Goal: Transaction & Acquisition: Purchase product/service

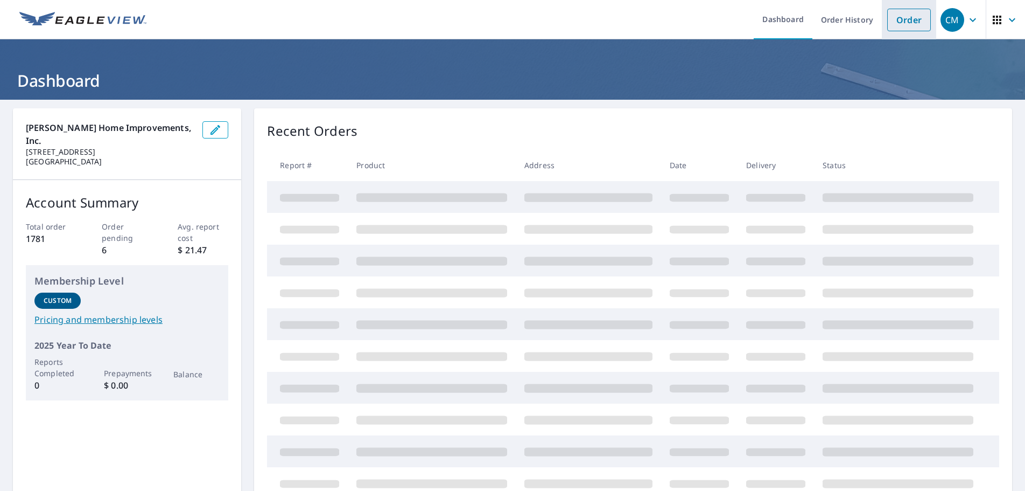
click at [907, 18] on link "Order" at bounding box center [909, 20] width 44 height 23
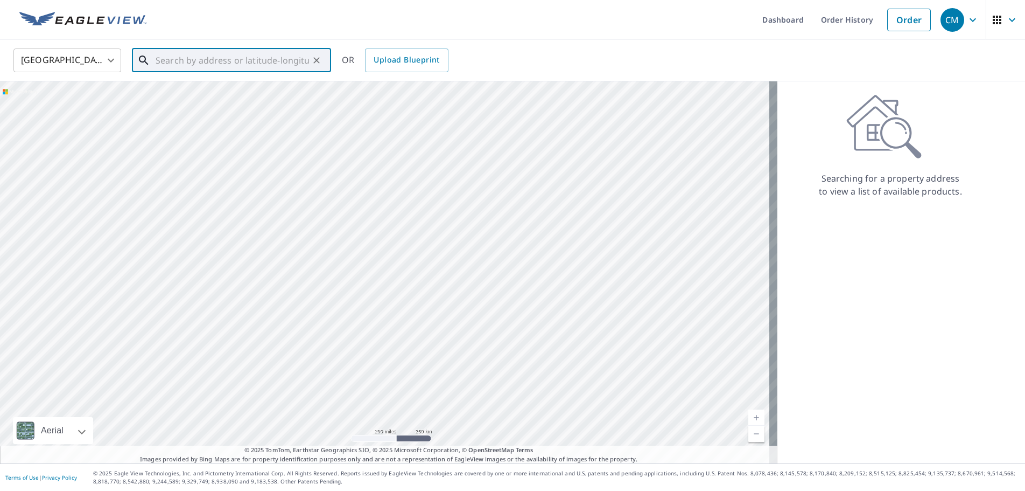
click at [244, 60] on input "text" at bounding box center [232, 60] width 153 height 30
click at [207, 86] on span "[STREET_ADDRESS]" at bounding box center [237, 91] width 169 height 13
type input "[STREET_ADDRESS]"
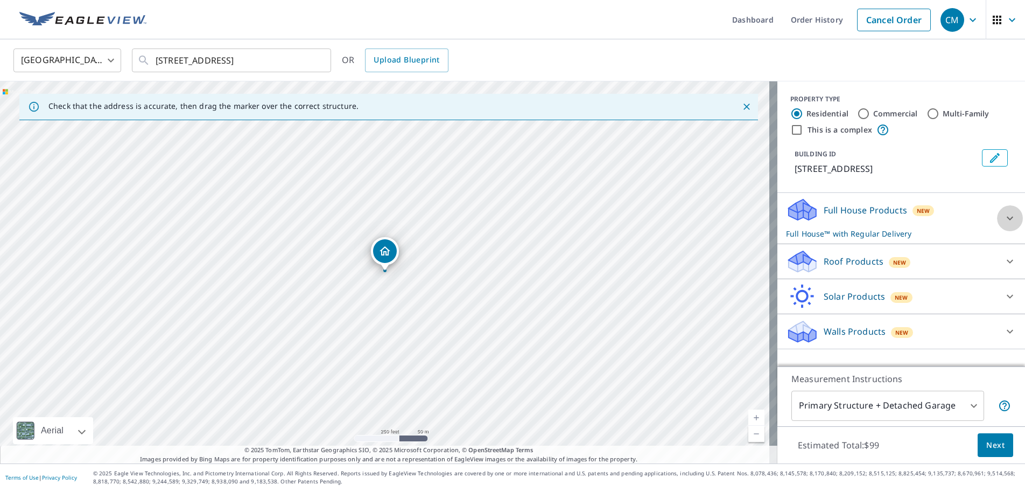
click at [1006, 225] on icon at bounding box center [1010, 218] width 13 height 13
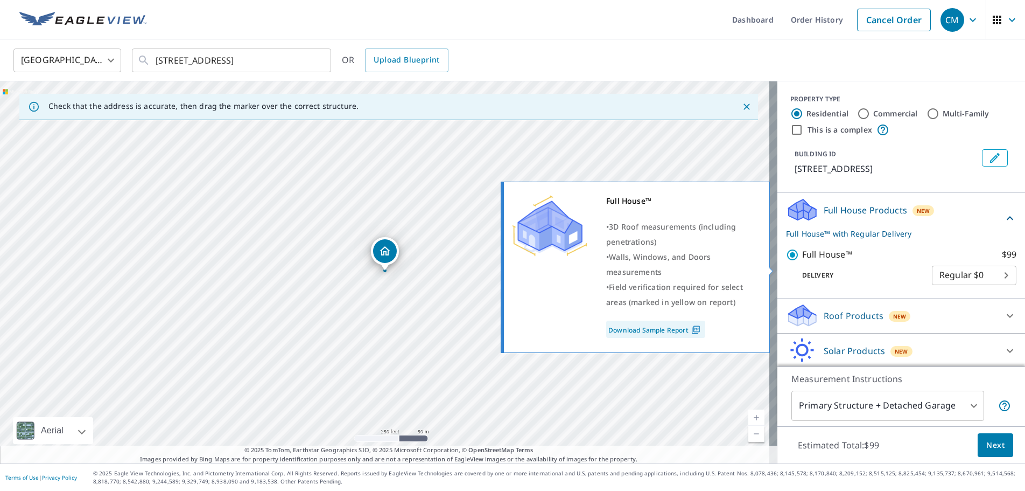
click at [786, 261] on input "Full House™ $99" at bounding box center [794, 254] width 16 height 13
checkbox input "false"
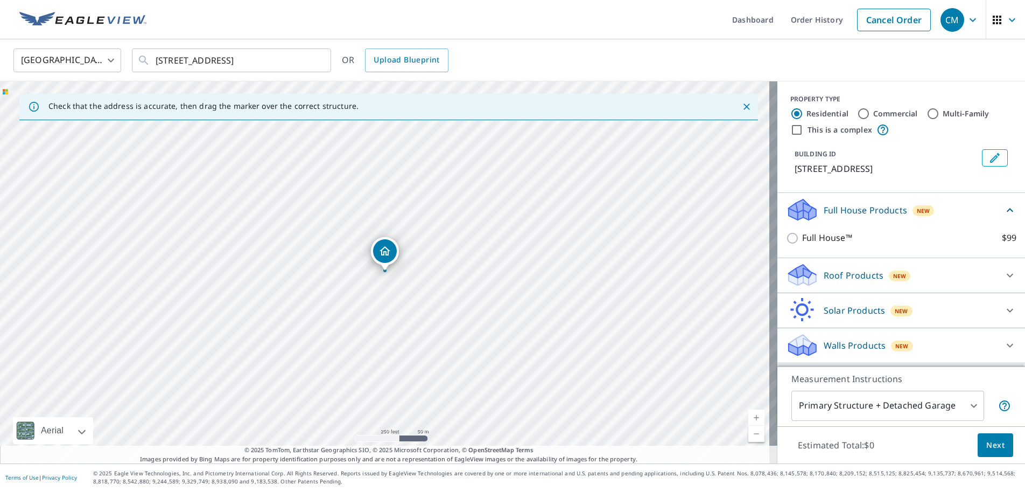
scroll to position [10, 0]
click at [1004, 279] on icon at bounding box center [1010, 275] width 13 height 13
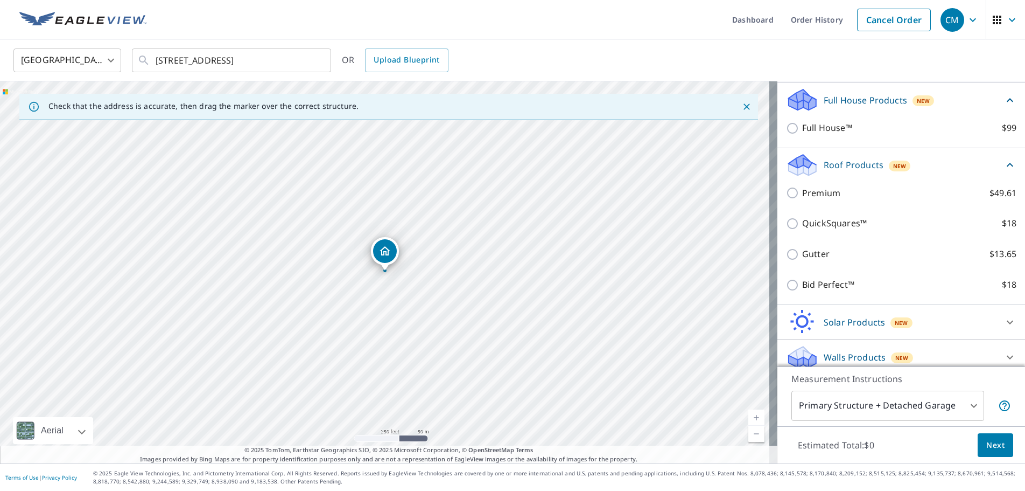
scroll to position [131, 0]
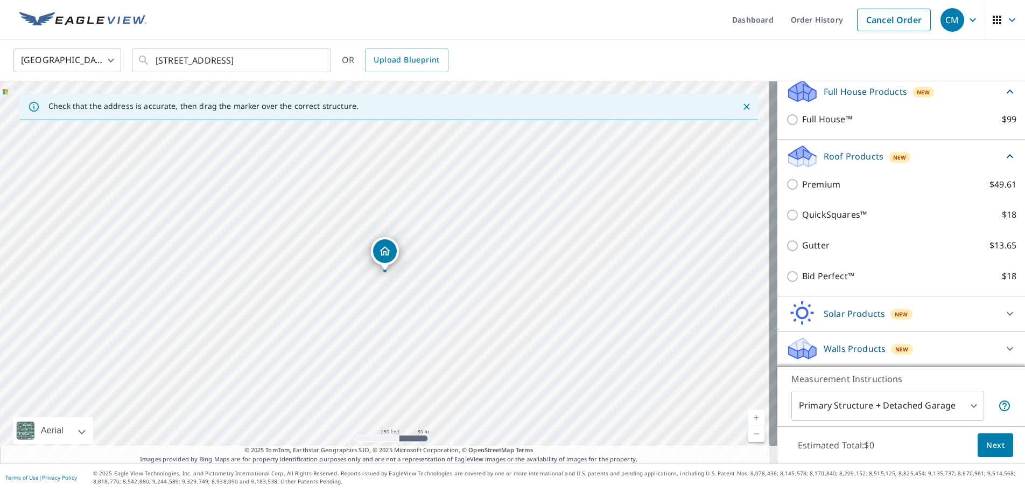
click at [1004, 314] on icon at bounding box center [1010, 313] width 13 height 13
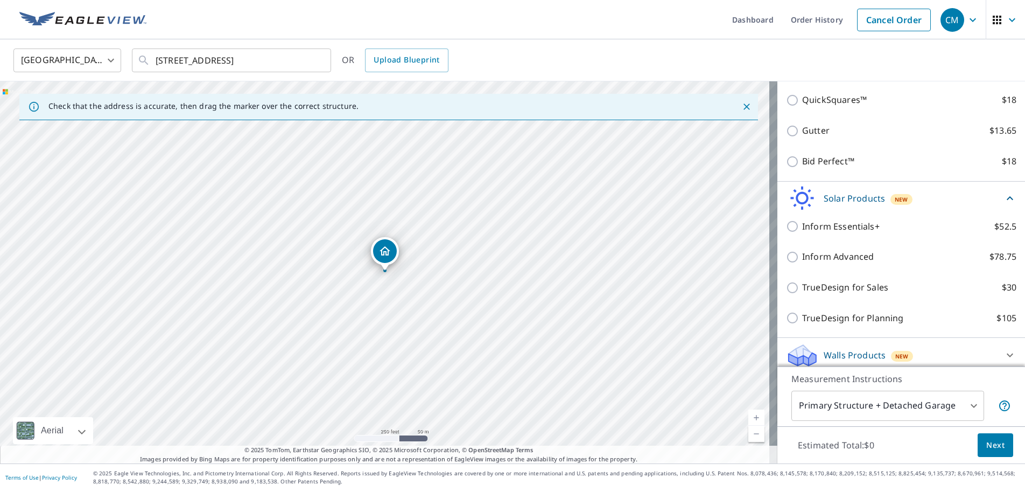
scroll to position [253, 0]
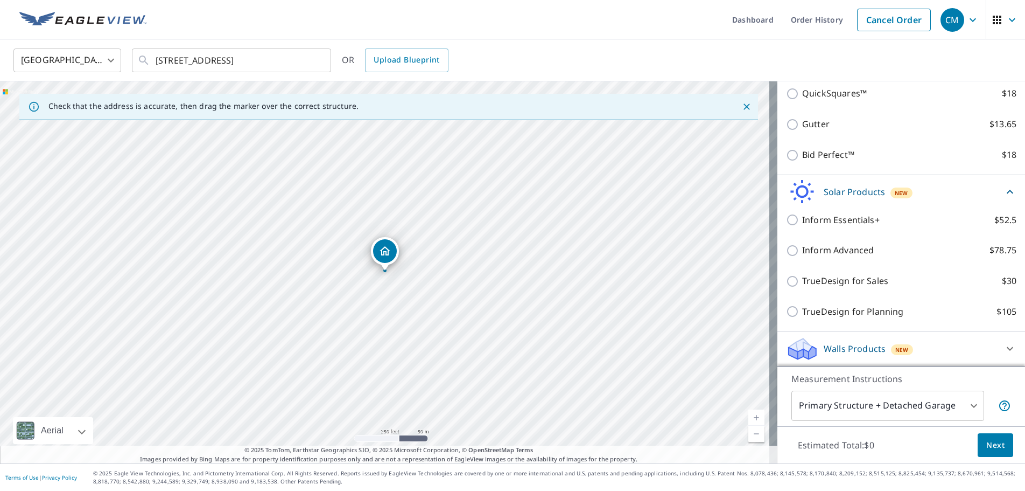
click at [1007, 348] on icon at bounding box center [1010, 349] width 6 height 4
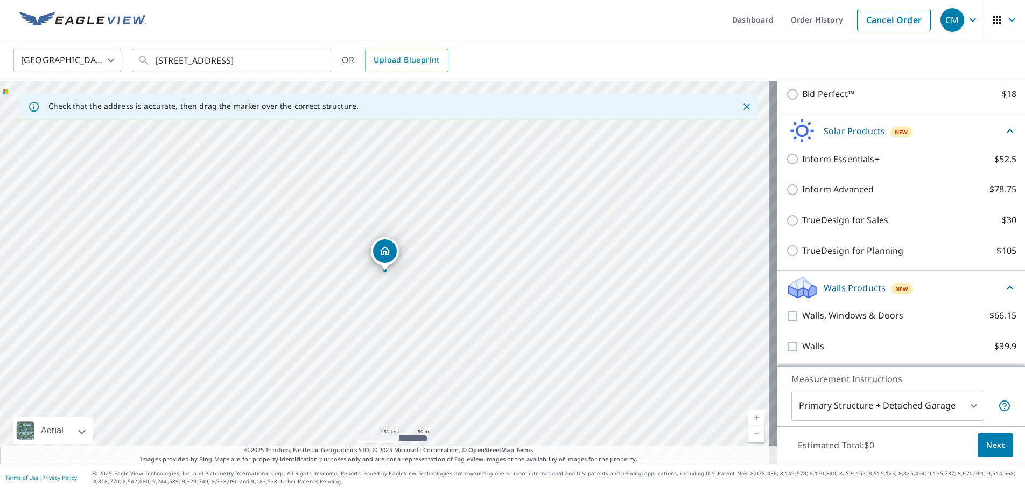
scroll to position [313, 0]
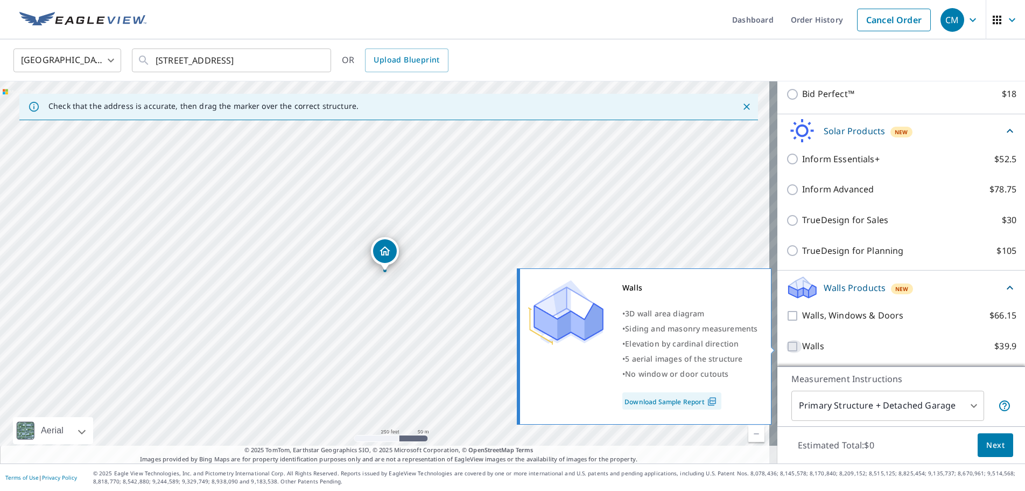
click at [788, 344] on input "Walls $39.9" at bounding box center [794, 346] width 16 height 13
checkbox input "true"
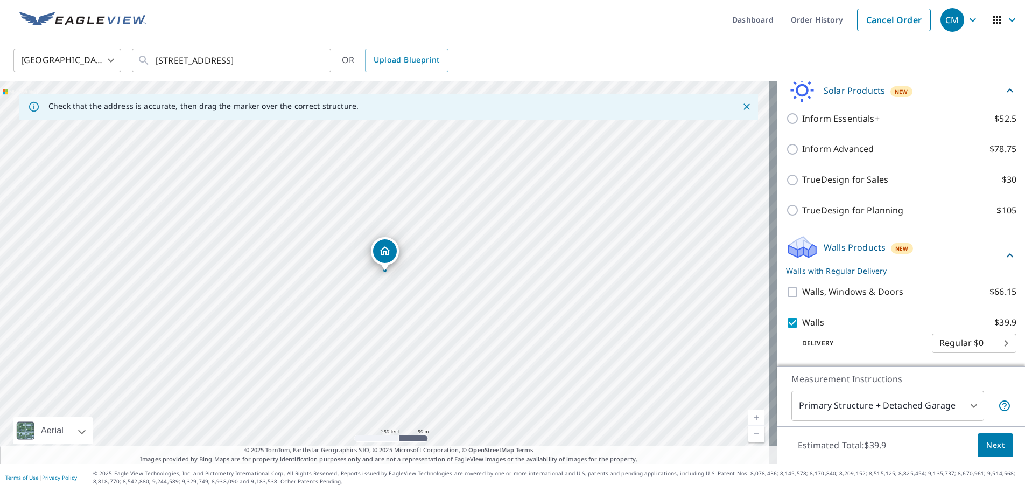
scroll to position [354, 0]
click at [997, 443] on button "Next" at bounding box center [996, 445] width 36 height 24
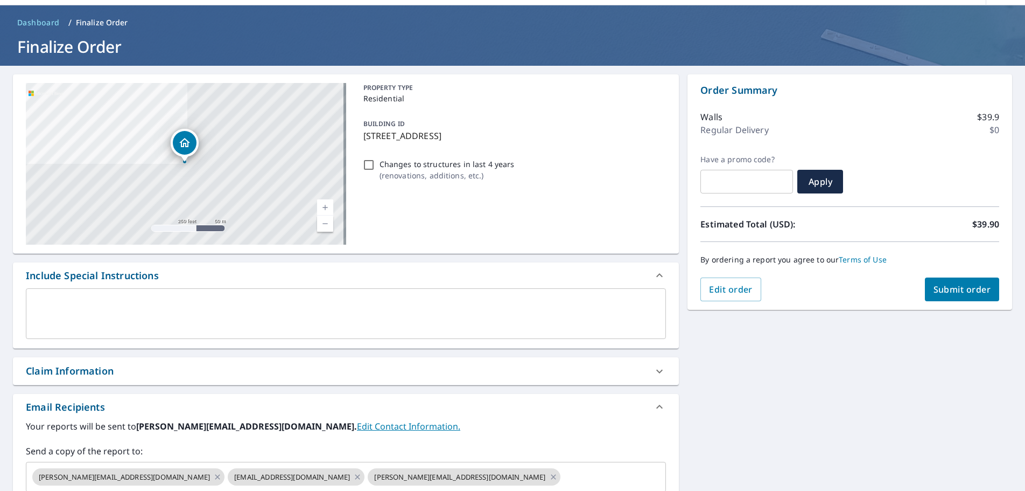
scroll to position [187, 0]
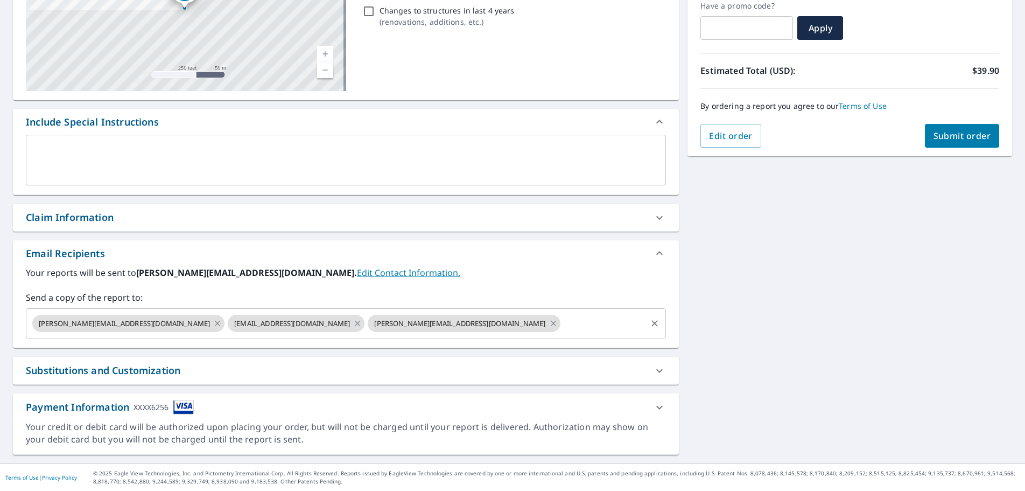
click at [213, 323] on icon at bounding box center [217, 323] width 9 height 12
click at [353, 324] on icon at bounding box center [357, 323] width 9 height 12
checkbox input "true"
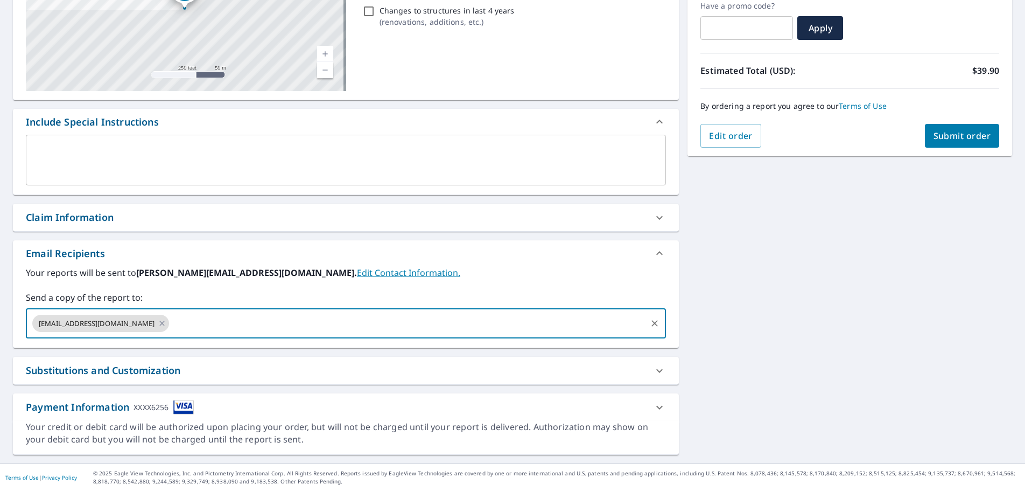
click at [171, 320] on input "text" at bounding box center [408, 323] width 474 height 20
type input "[PERSON_NAME][EMAIL_ADDRESS][DOMAIN_NAME]"
checkbox input "true"
type input "[EMAIL_ADDRESS][DOMAIN_NAME]"
checkbox input "true"
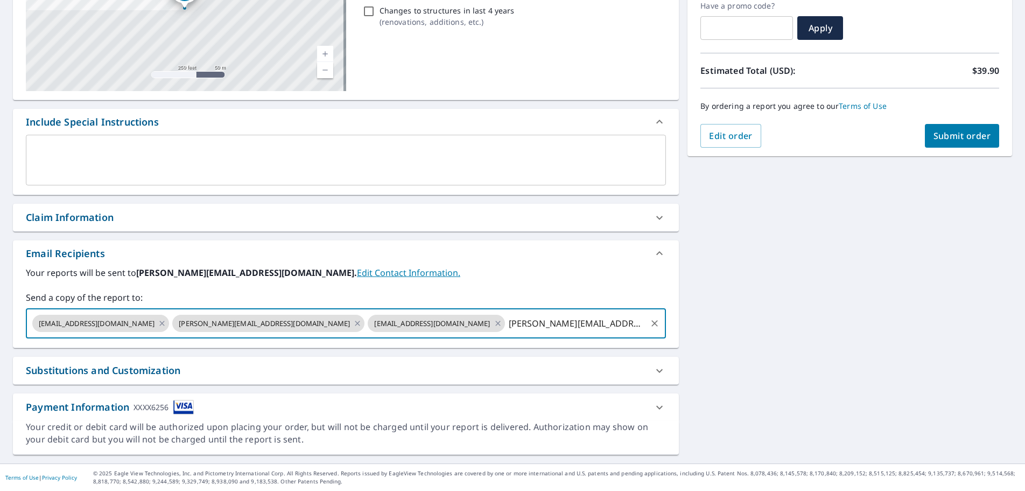
type input "[PERSON_NAME][EMAIL_ADDRESS][DOMAIN_NAME]"
checkbox input "true"
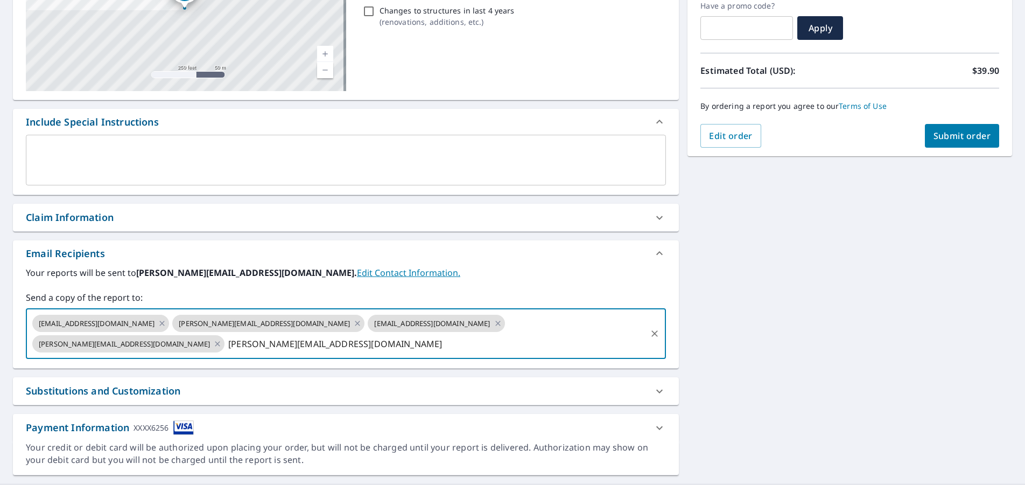
type input "[PERSON_NAME][EMAIL_ADDRESS][DOMAIN_NAME]"
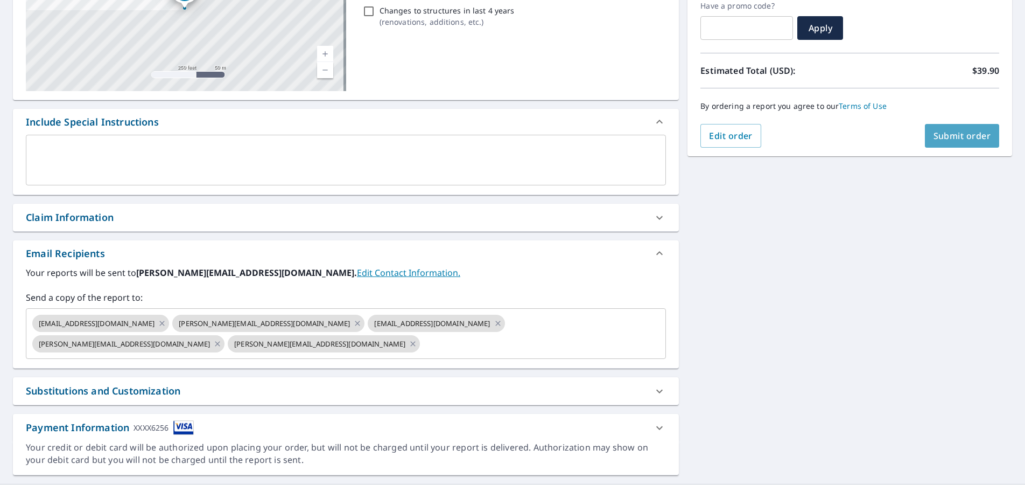
click at [951, 136] on span "Submit order" at bounding box center [963, 136] width 58 height 12
checkbox input "true"
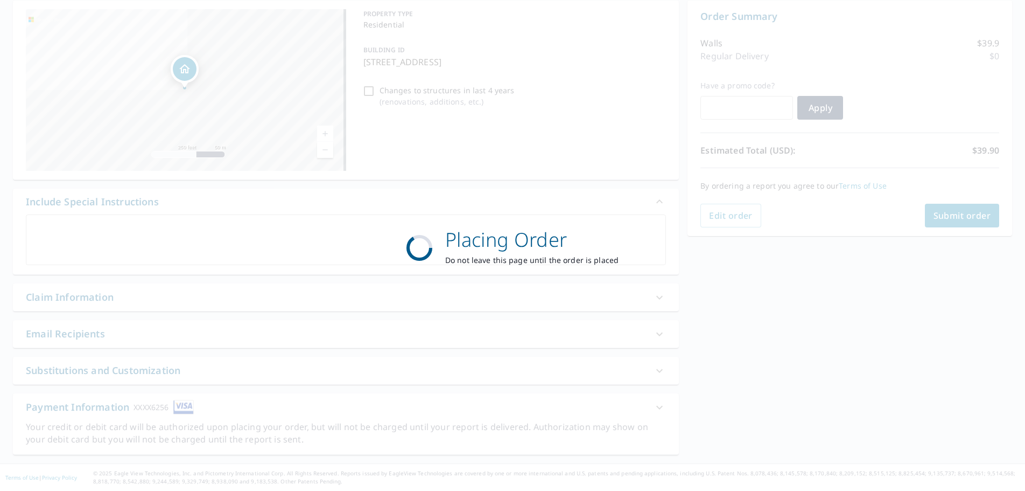
scroll to position [108, 0]
